Goal: Transaction & Acquisition: Purchase product/service

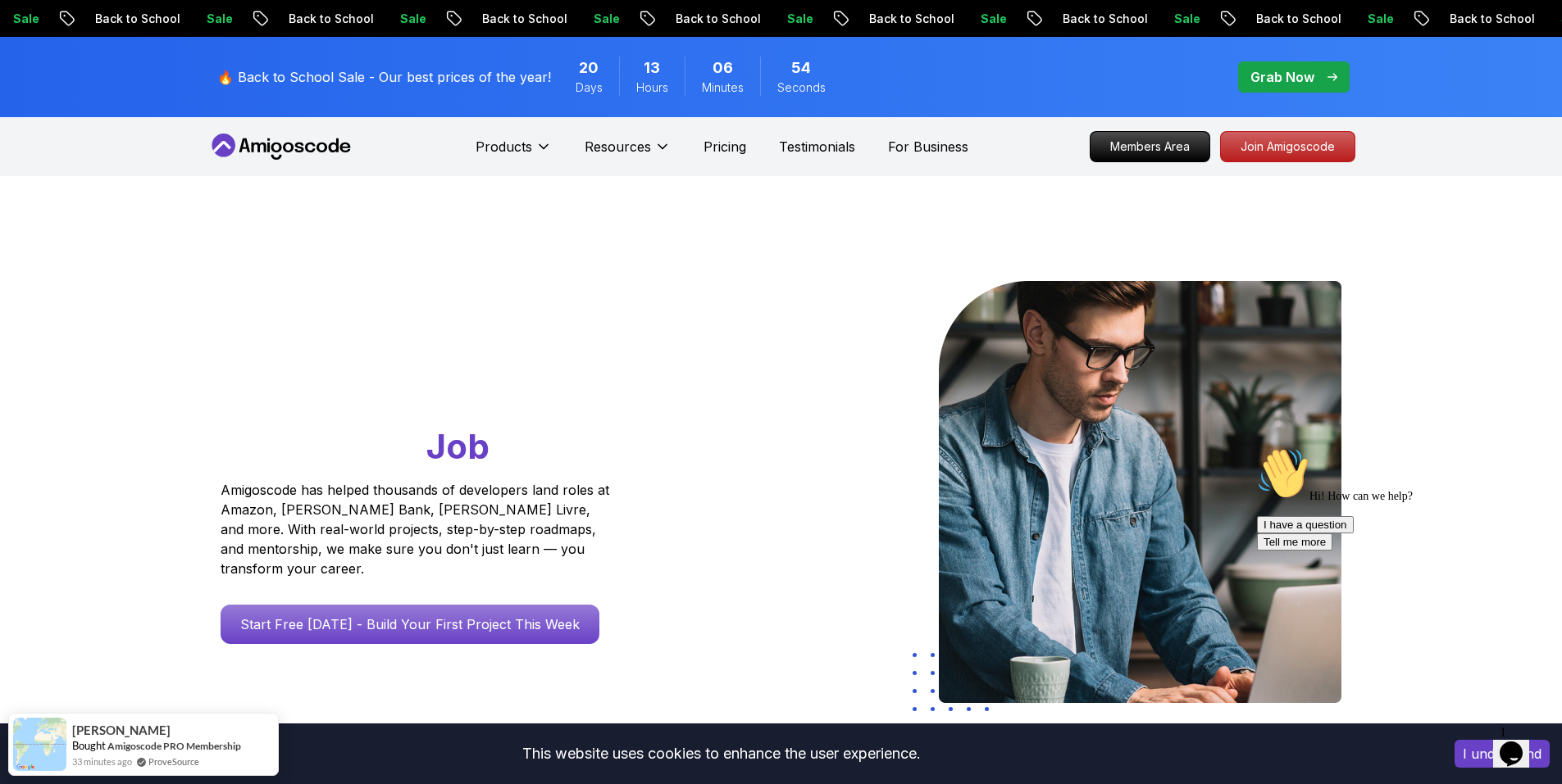
click at [1287, 75] on p "Grab Now" at bounding box center [1282, 77] width 64 height 20
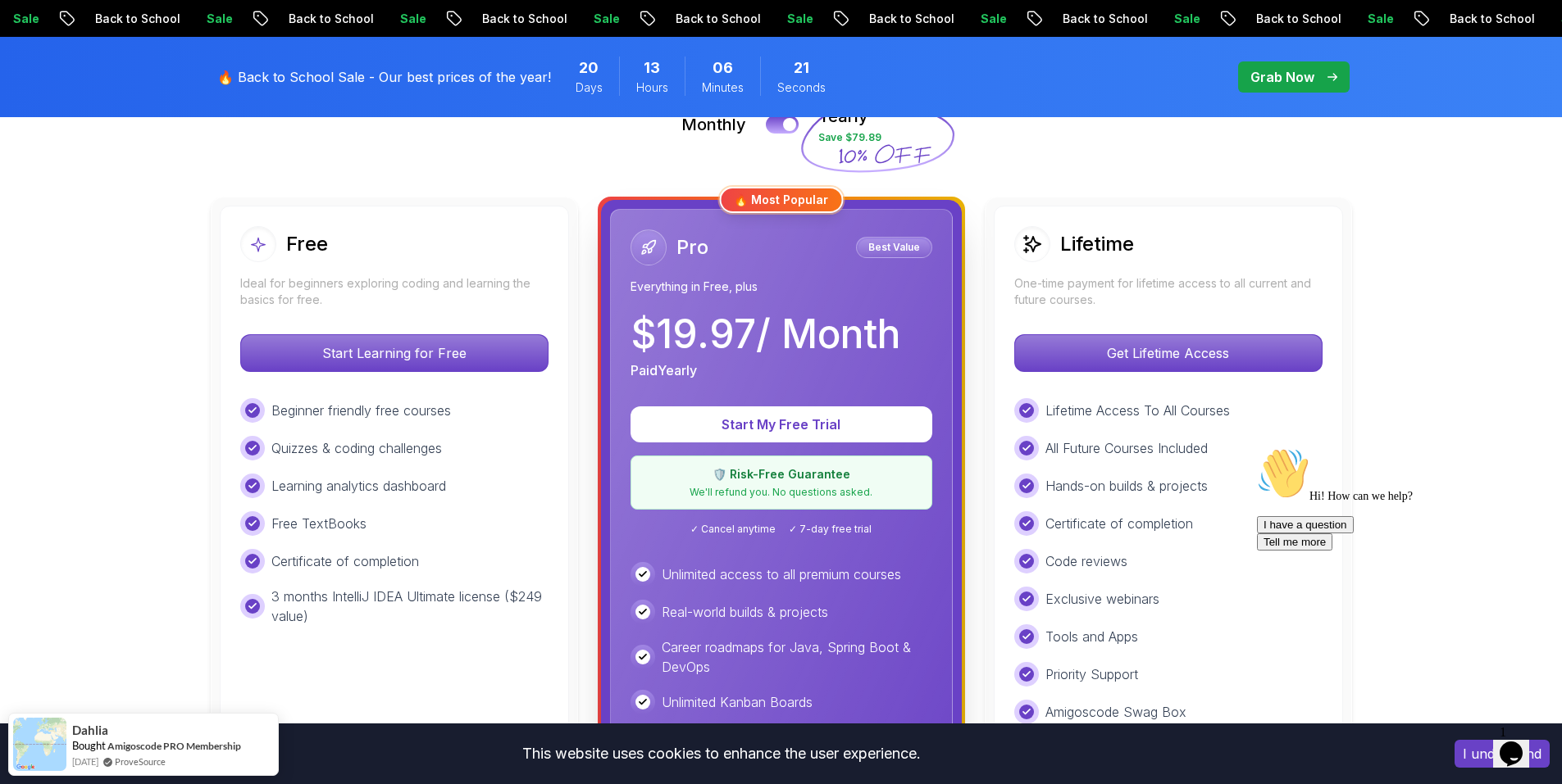
scroll to position [401, 0]
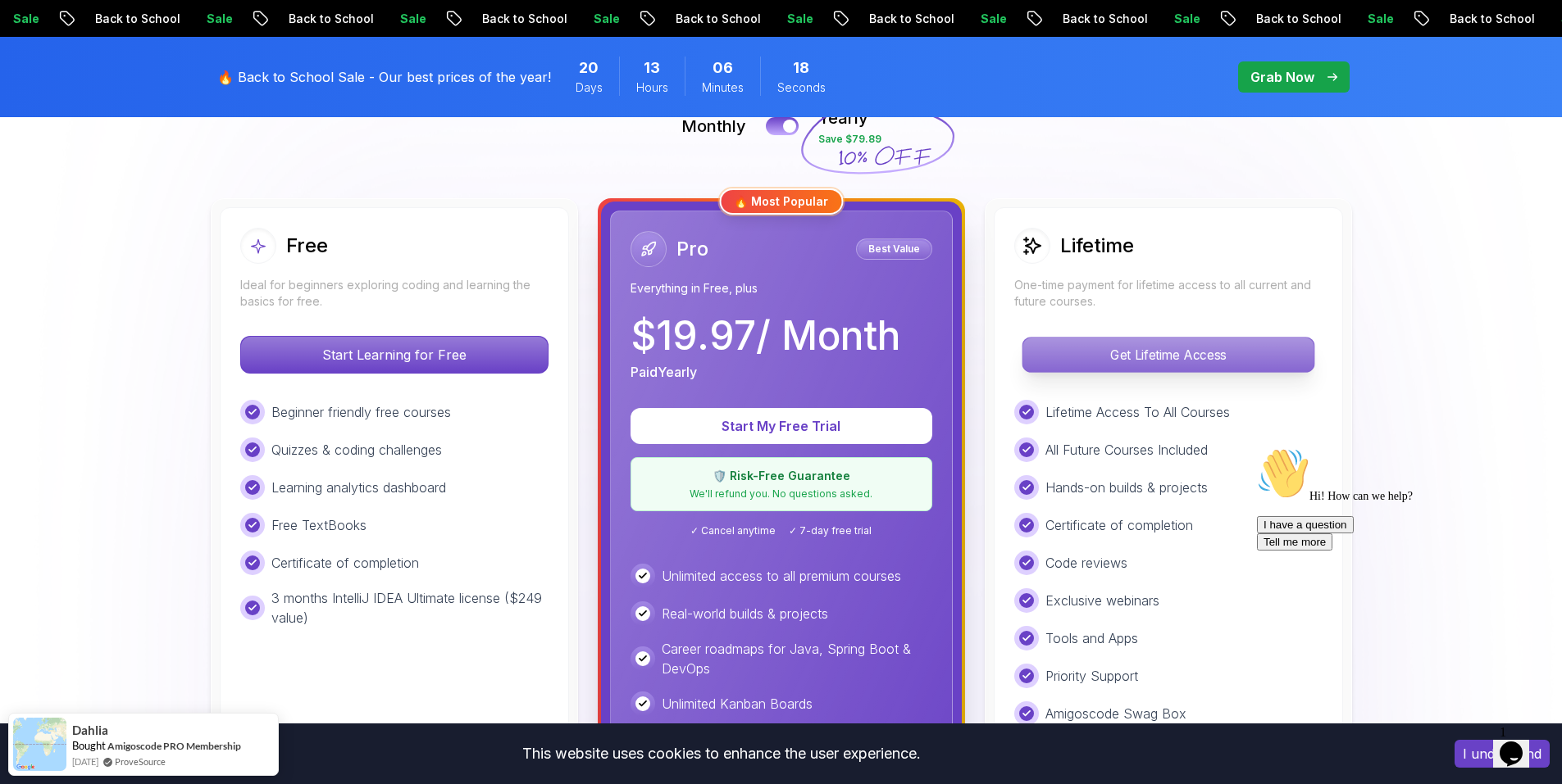
click at [1210, 358] on p "Get Lifetime Access" at bounding box center [1168, 354] width 291 height 34
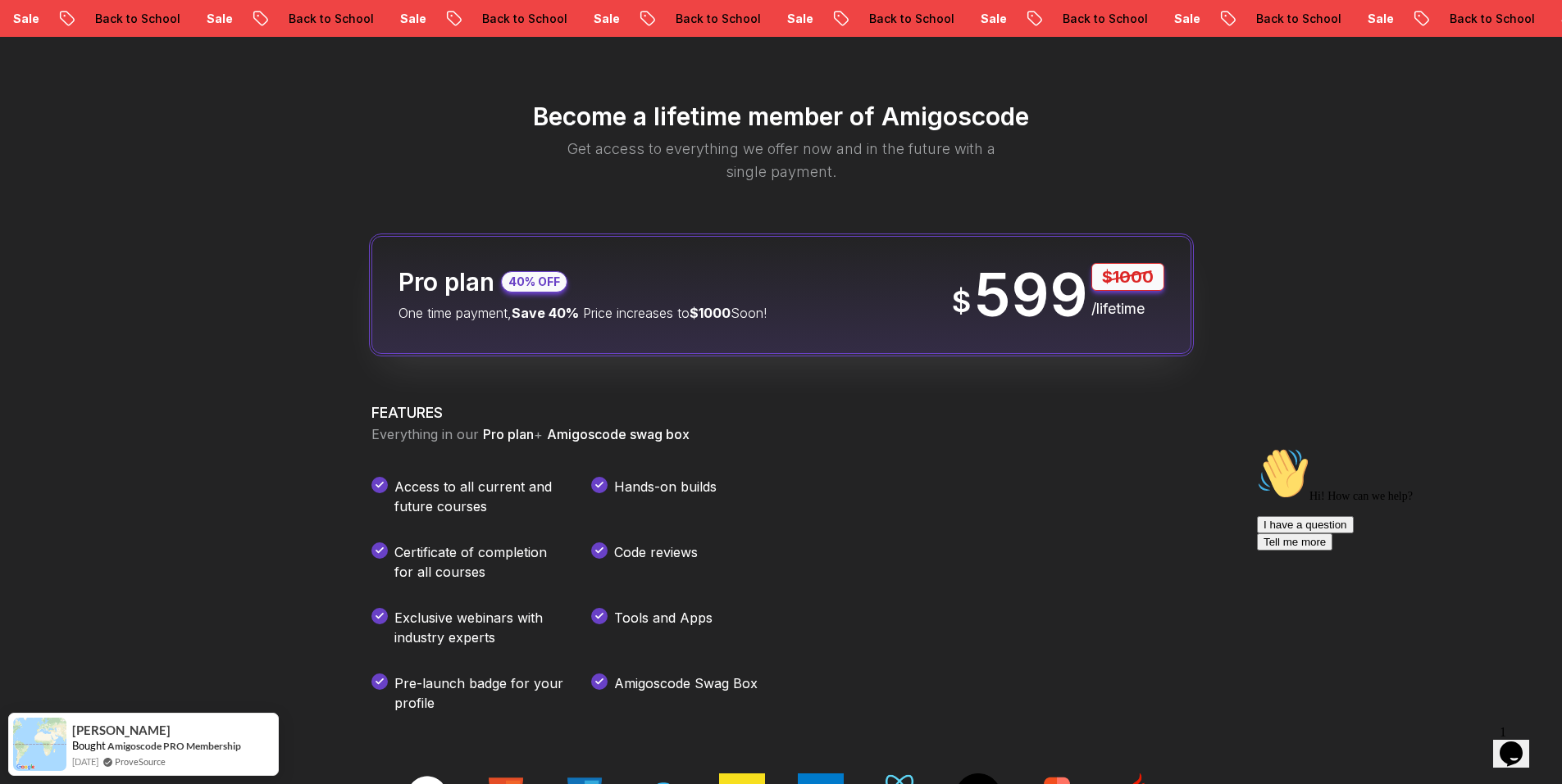
scroll to position [1921, 0]
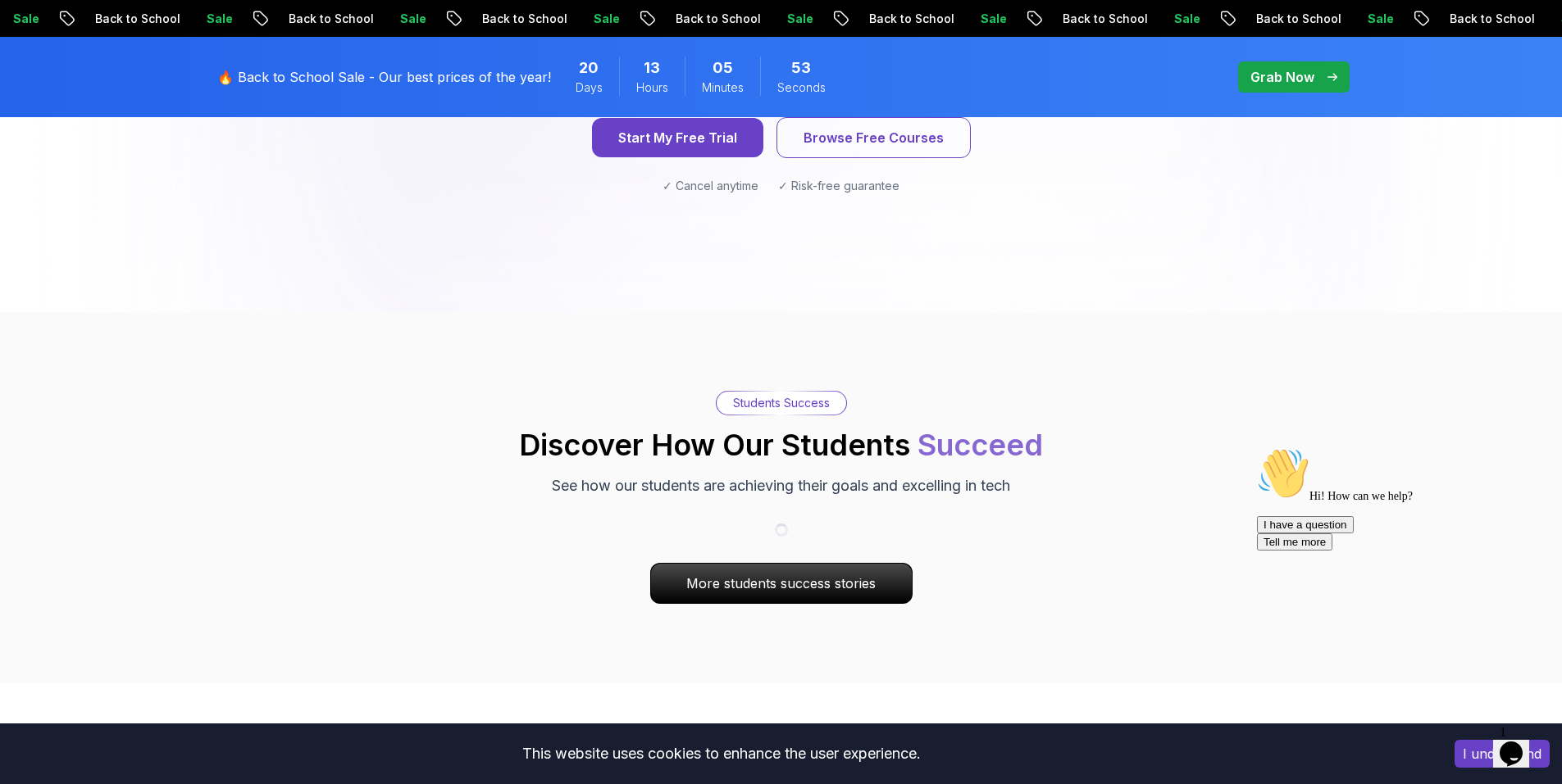
scroll to position [1913, 0]
